Goal: Information Seeking & Learning: Learn about a topic

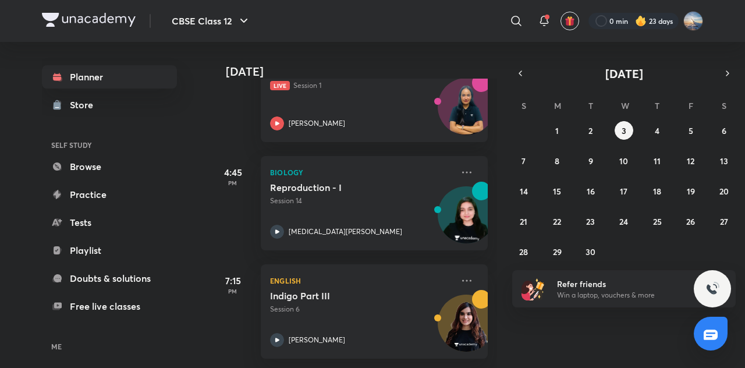
click at [433, 8] on div "​" at bounding box center [421, 21] width 214 height 28
click at [433, 26] on div "​" at bounding box center [421, 21] width 214 height 28
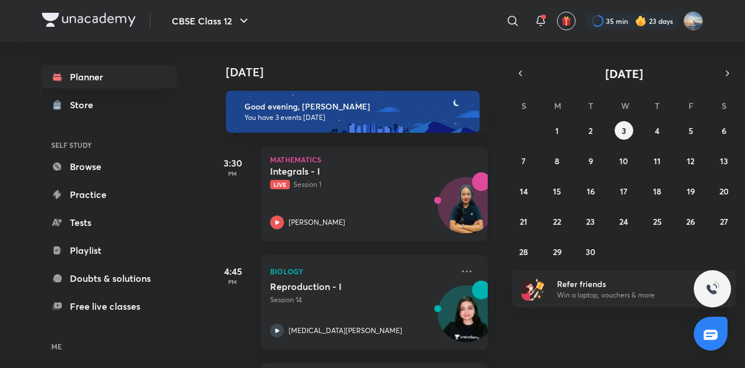
click at [370, 175] on h5 "Integrals - I" at bounding box center [342, 171] width 145 height 12
